Goal: Obtain resource: Download file/media

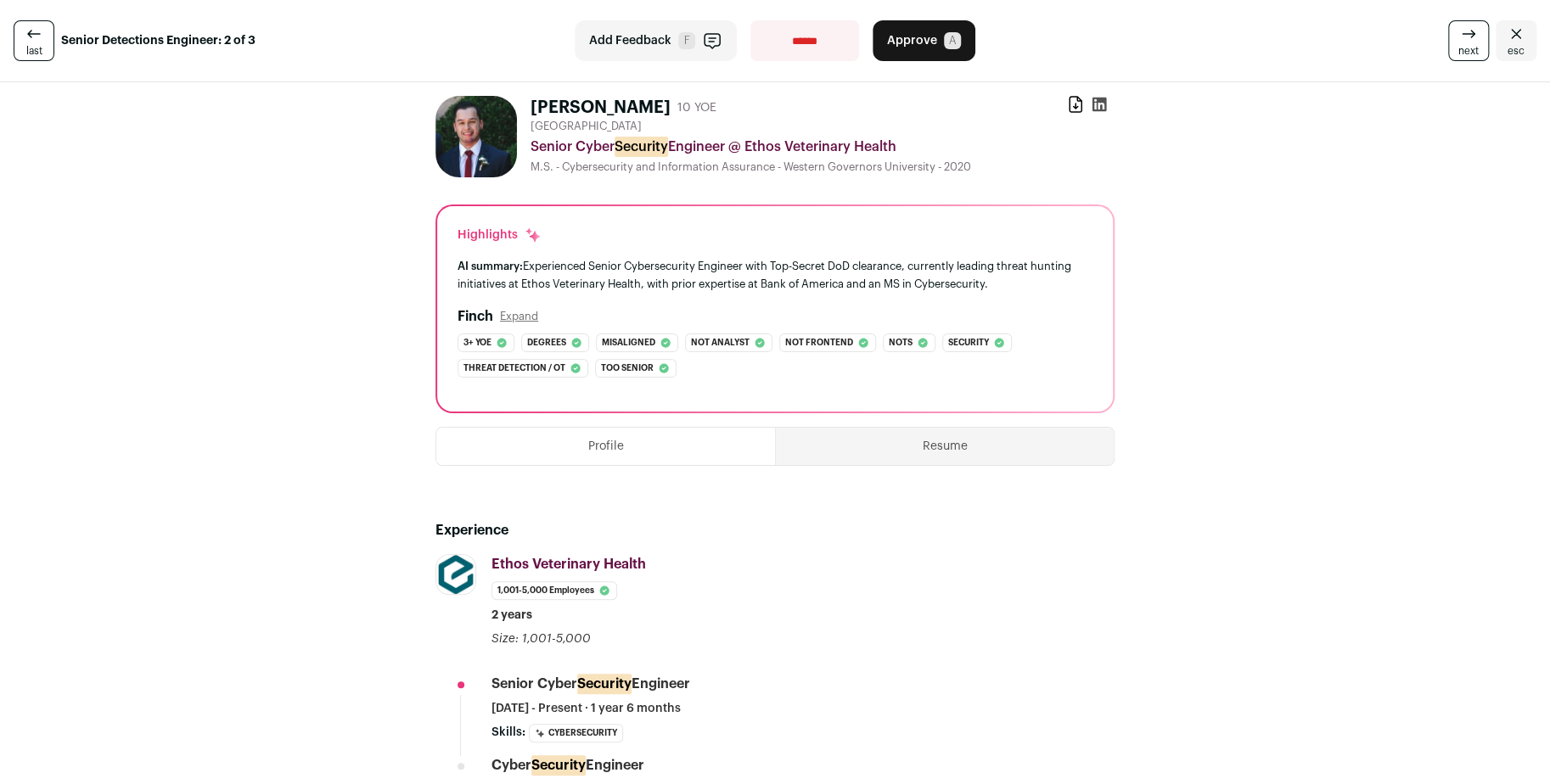
click at [1096, 106] on icon at bounding box center [1099, 105] width 14 height 14
click at [1078, 107] on div "Download resume" at bounding box center [1091, 108] width 48 height 24
click at [1069, 111] on icon at bounding box center [1075, 104] width 12 height 15
click at [933, 445] on button "Resume" at bounding box center [944, 445] width 338 height 37
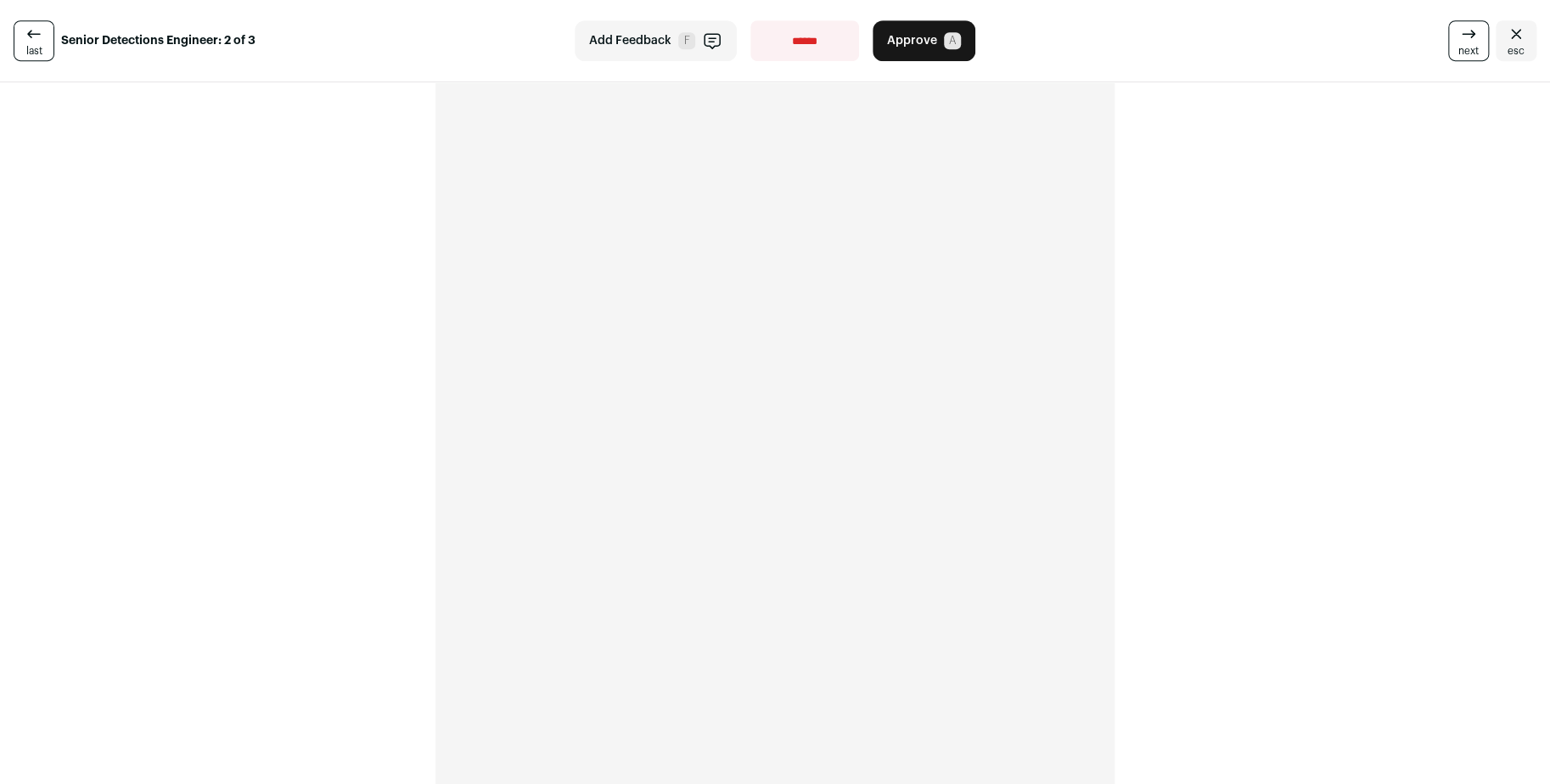
scroll to position [526, 0]
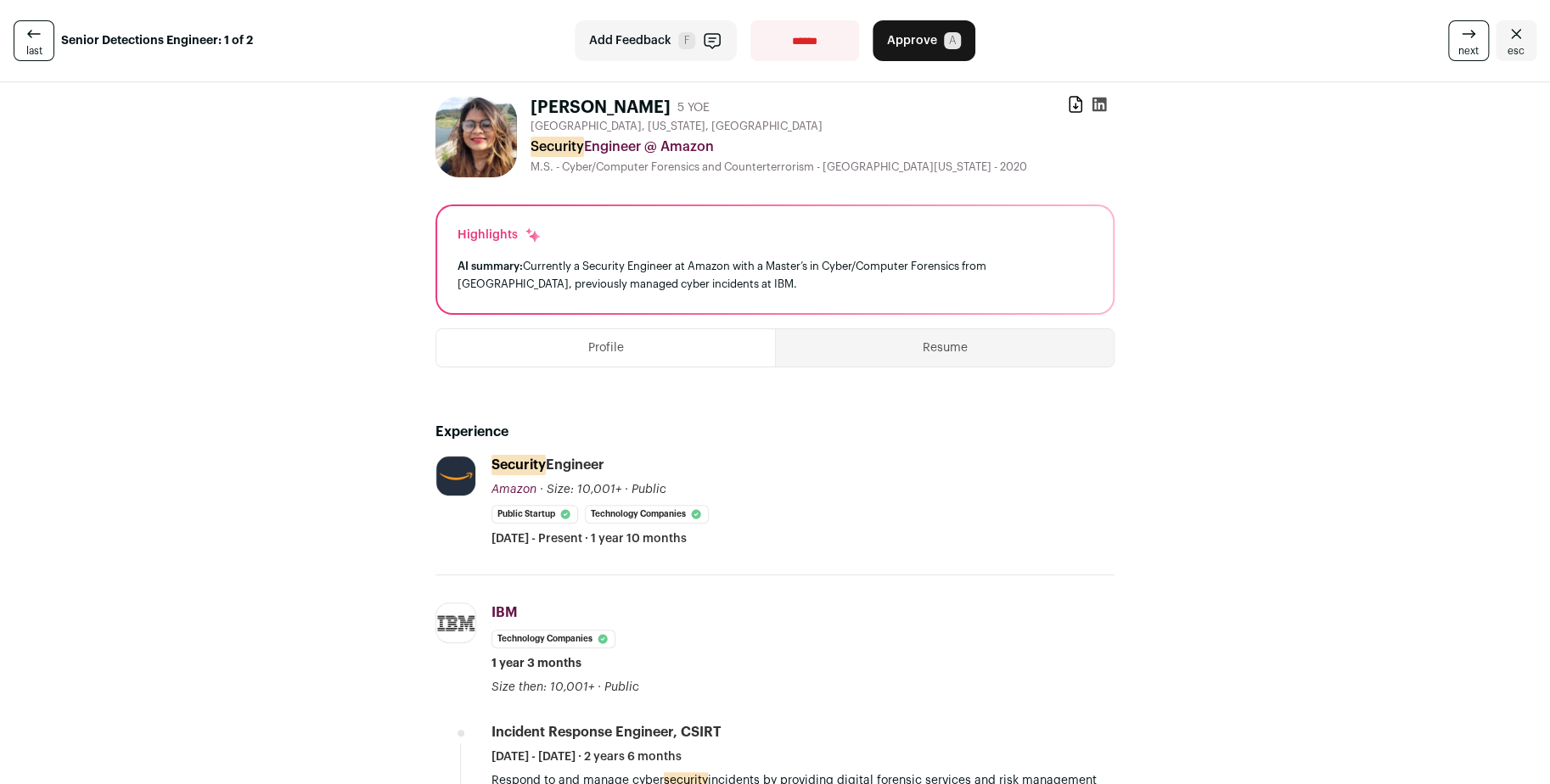
click at [925, 336] on button "Resume" at bounding box center [944, 348] width 338 height 37
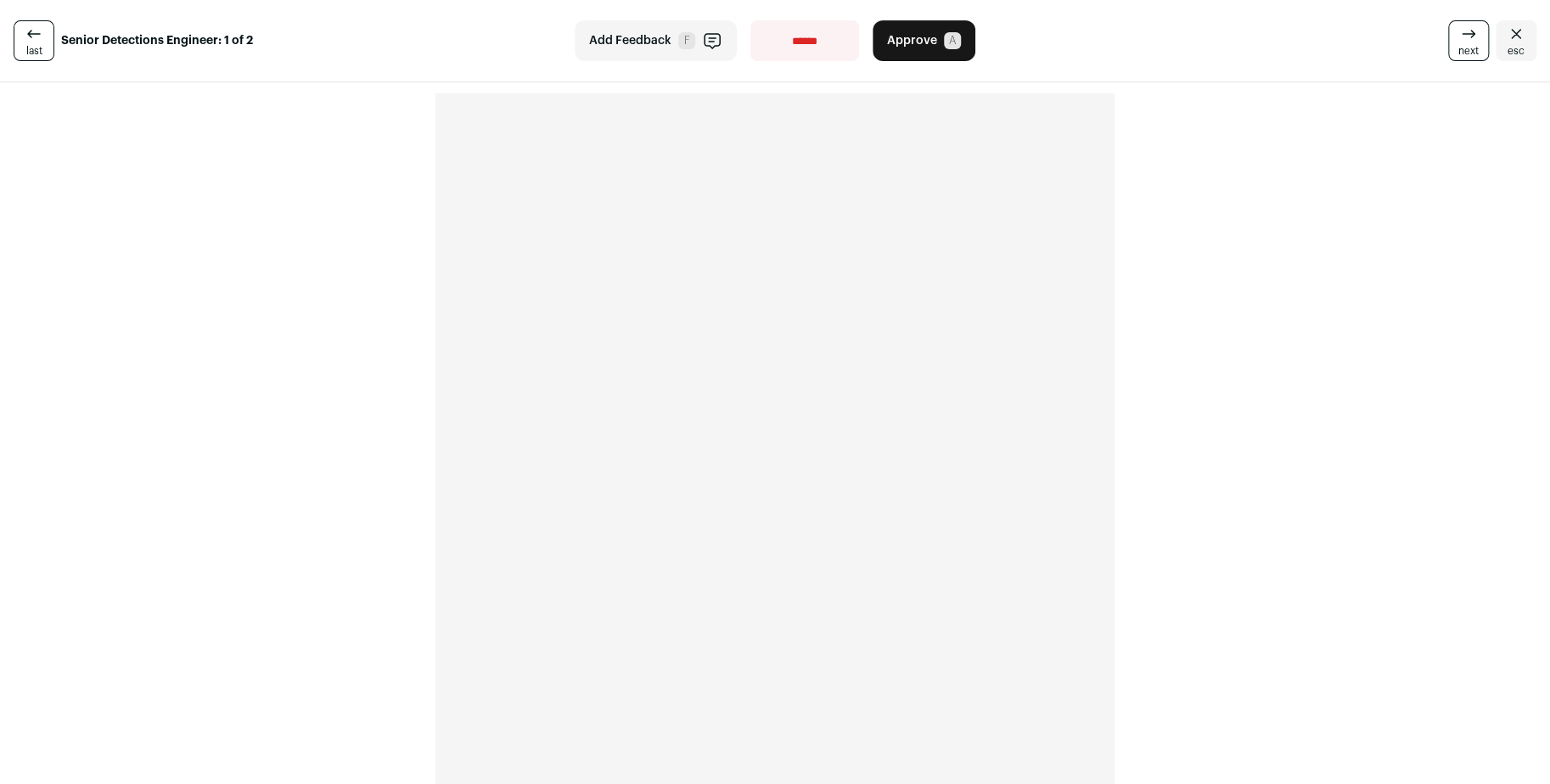
scroll to position [207, 0]
